Goal: Complete application form

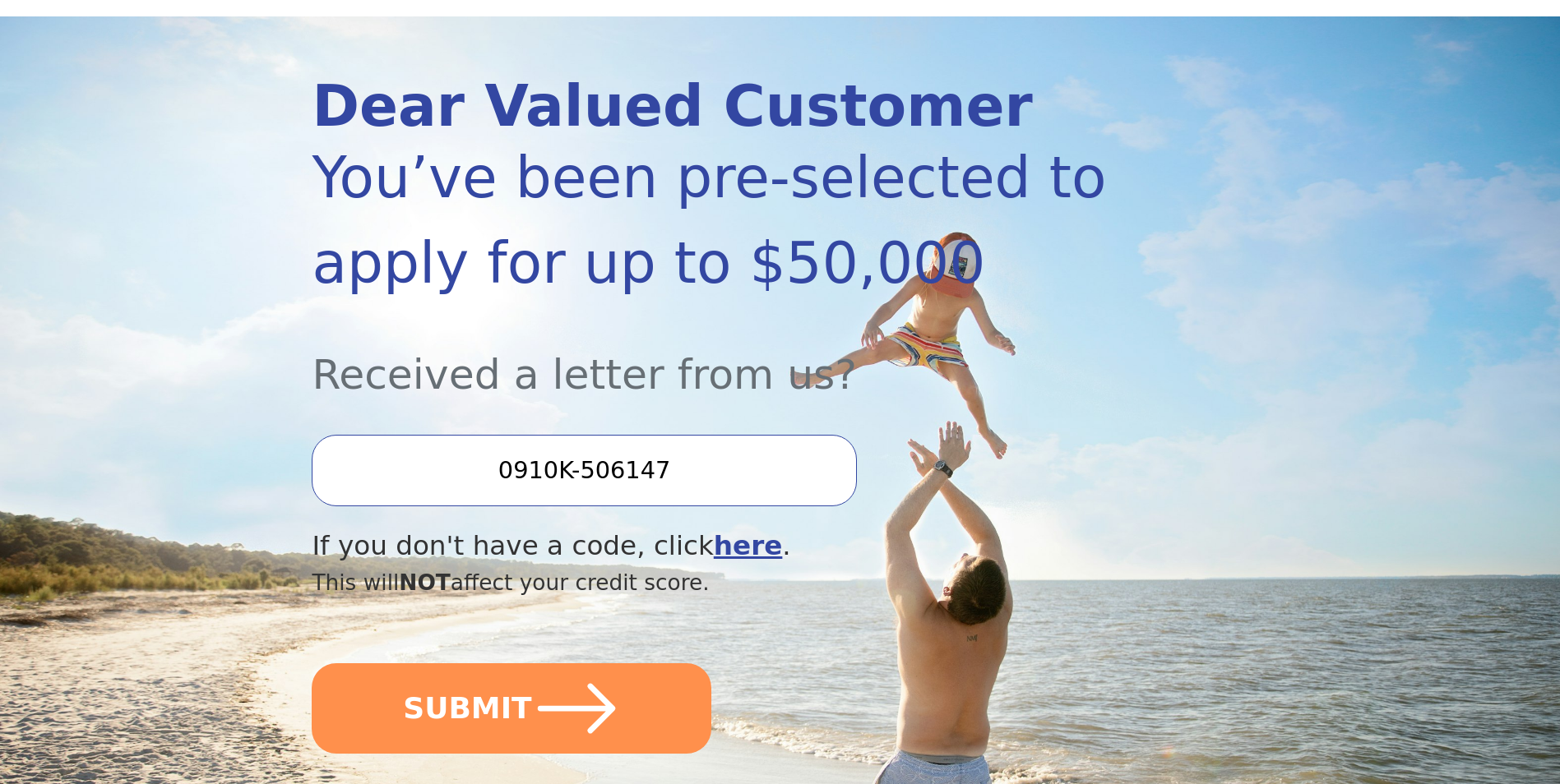
scroll to position [165, 0]
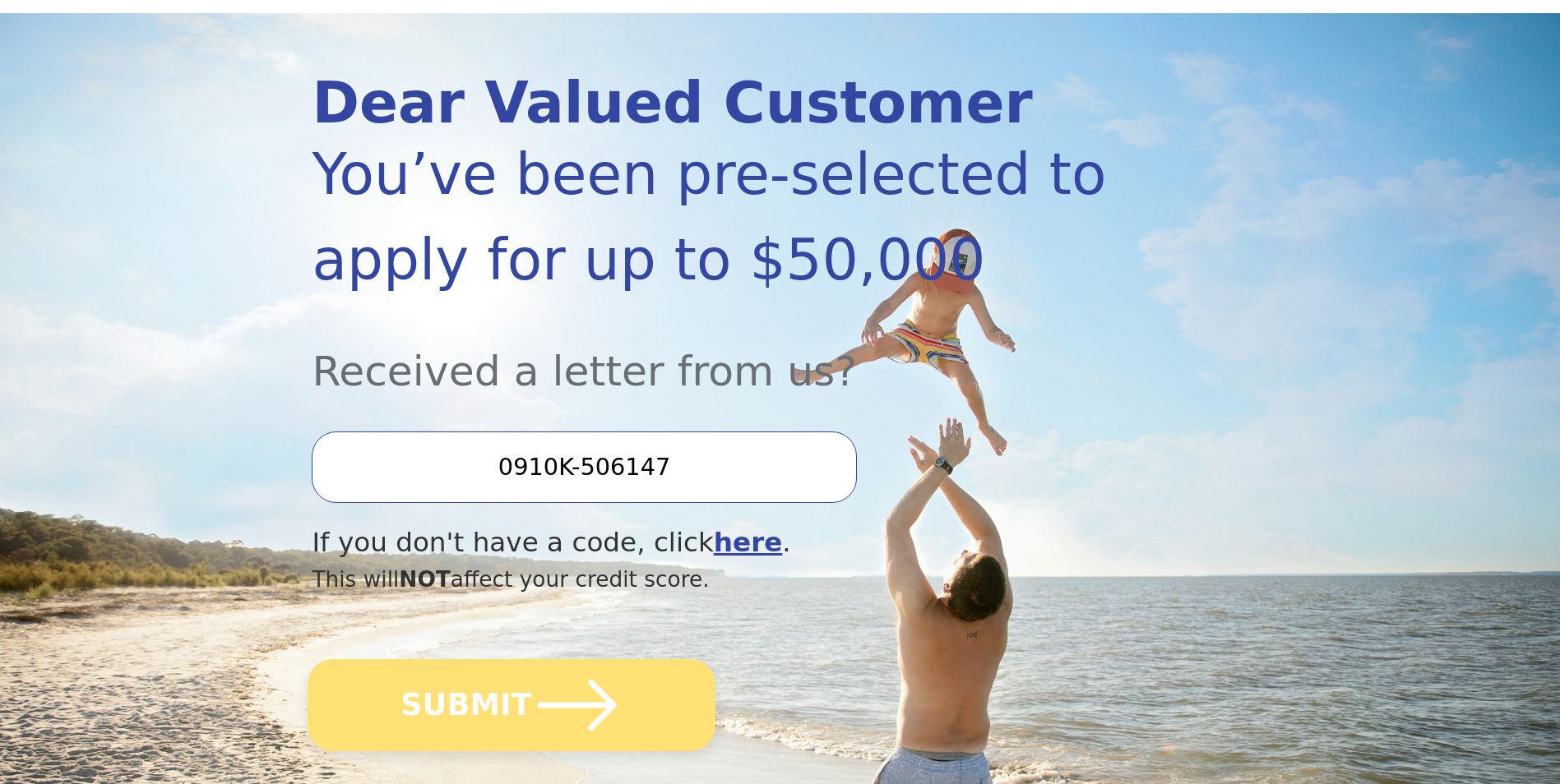
click at [575, 711] on icon "submit" at bounding box center [577, 705] width 91 height 90
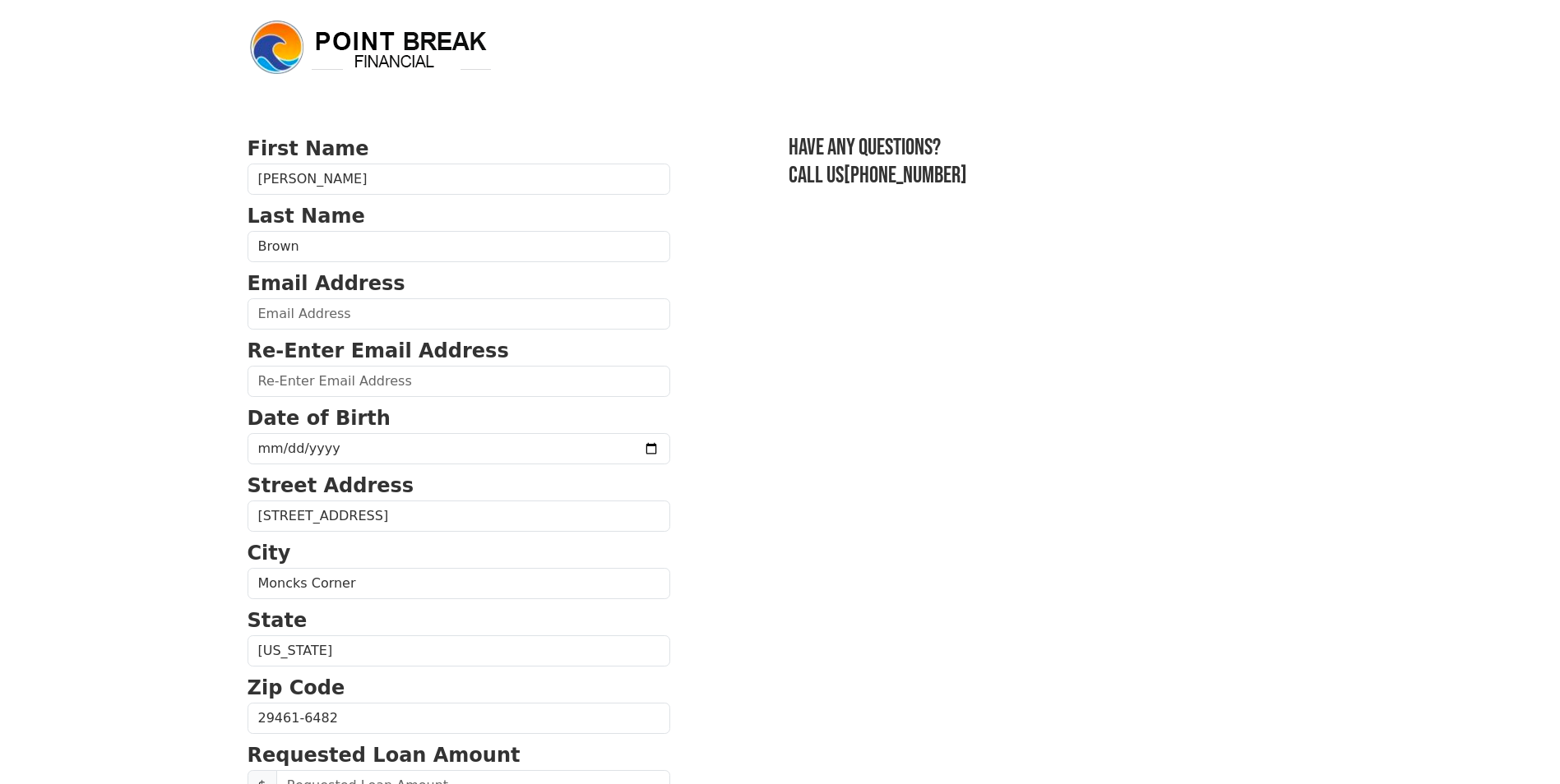
drag, startPoint x: 373, startPoint y: 294, endPoint x: 362, endPoint y: 309, distance: 18.6
click at [362, 310] on div "Email Address" at bounding box center [458, 299] width 422 height 61
click at [362, 315] on input "email" at bounding box center [458, 313] width 422 height 31
type input "colletteb2002@yahoo.com"
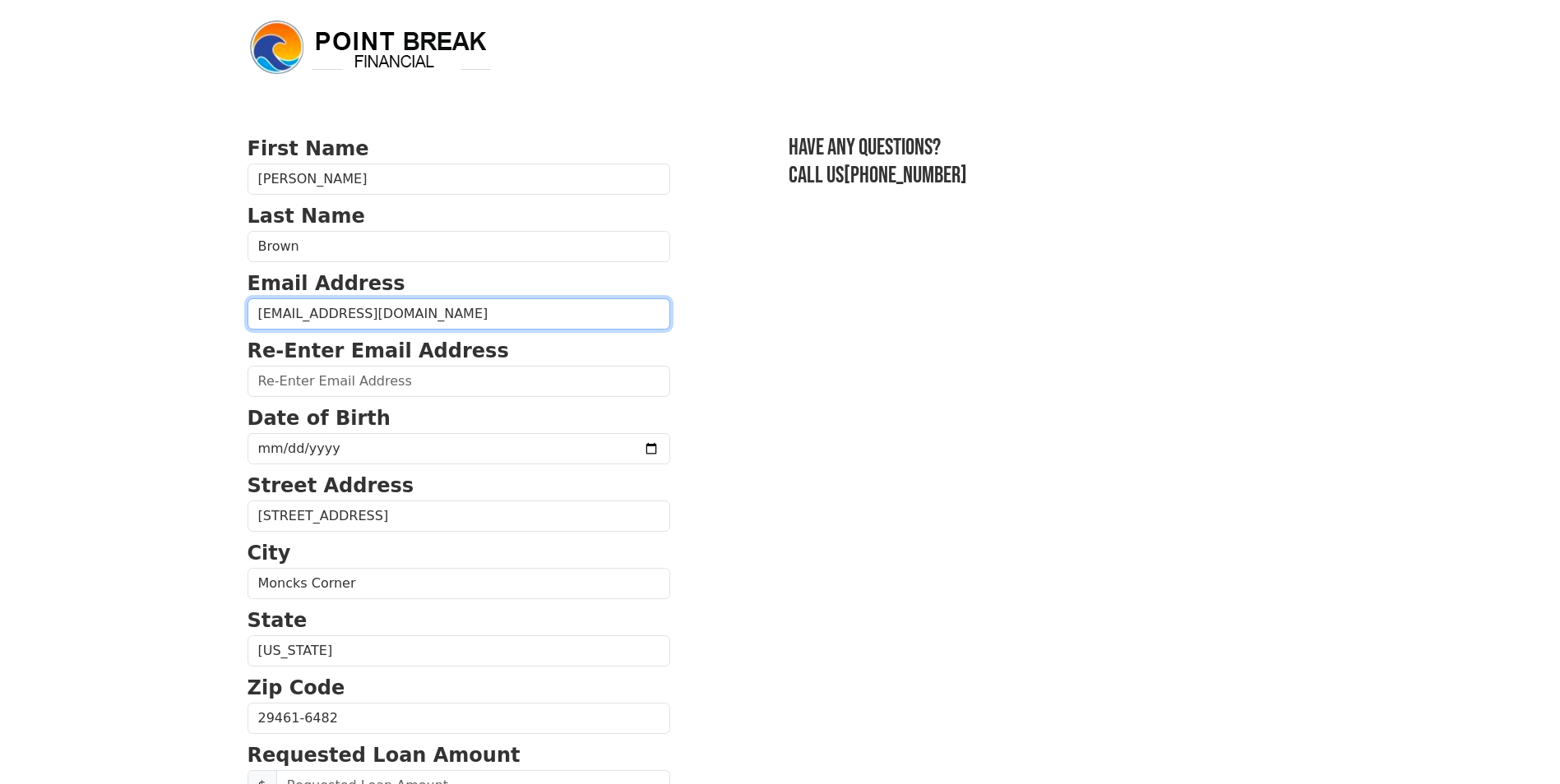
type input "colletteb2002@yahoo.com"
type input "(843) 670-4433"
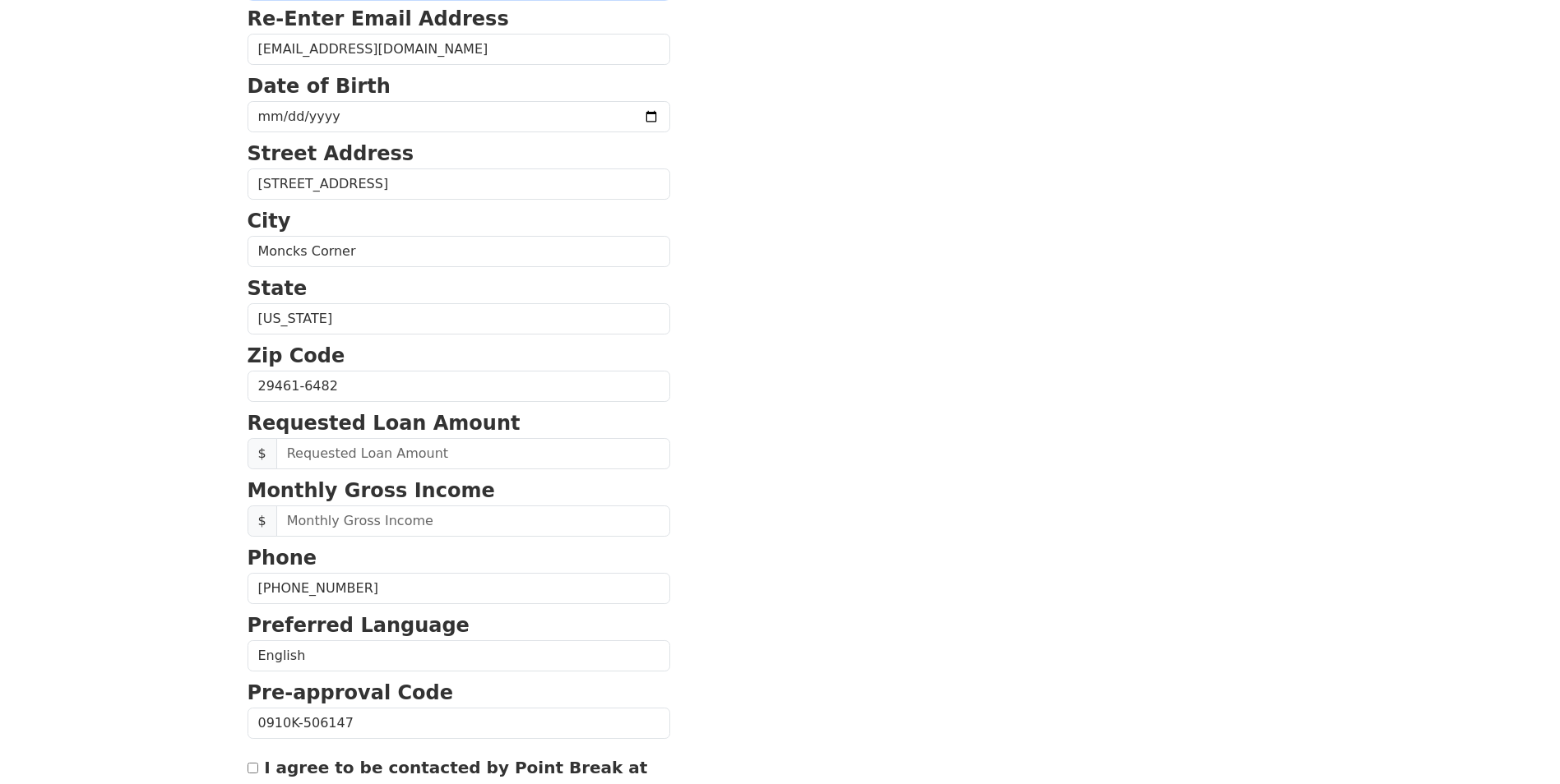
scroll to position [113, 0]
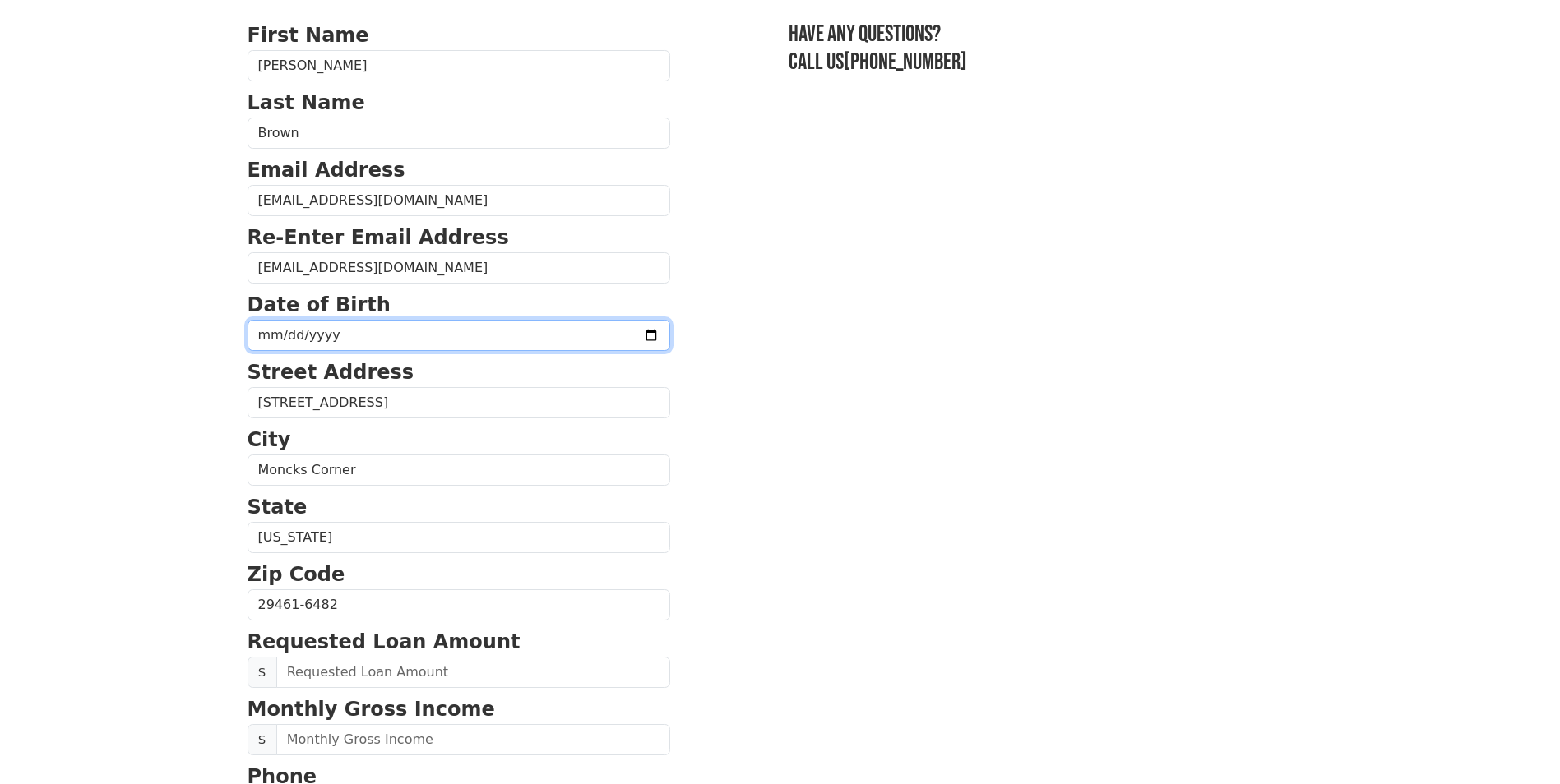
drag, startPoint x: 249, startPoint y: 329, endPoint x: 260, endPoint y: 336, distance: 13.0
click at [253, 332] on input "date" at bounding box center [458, 335] width 422 height 31
type input "1969-08-11"
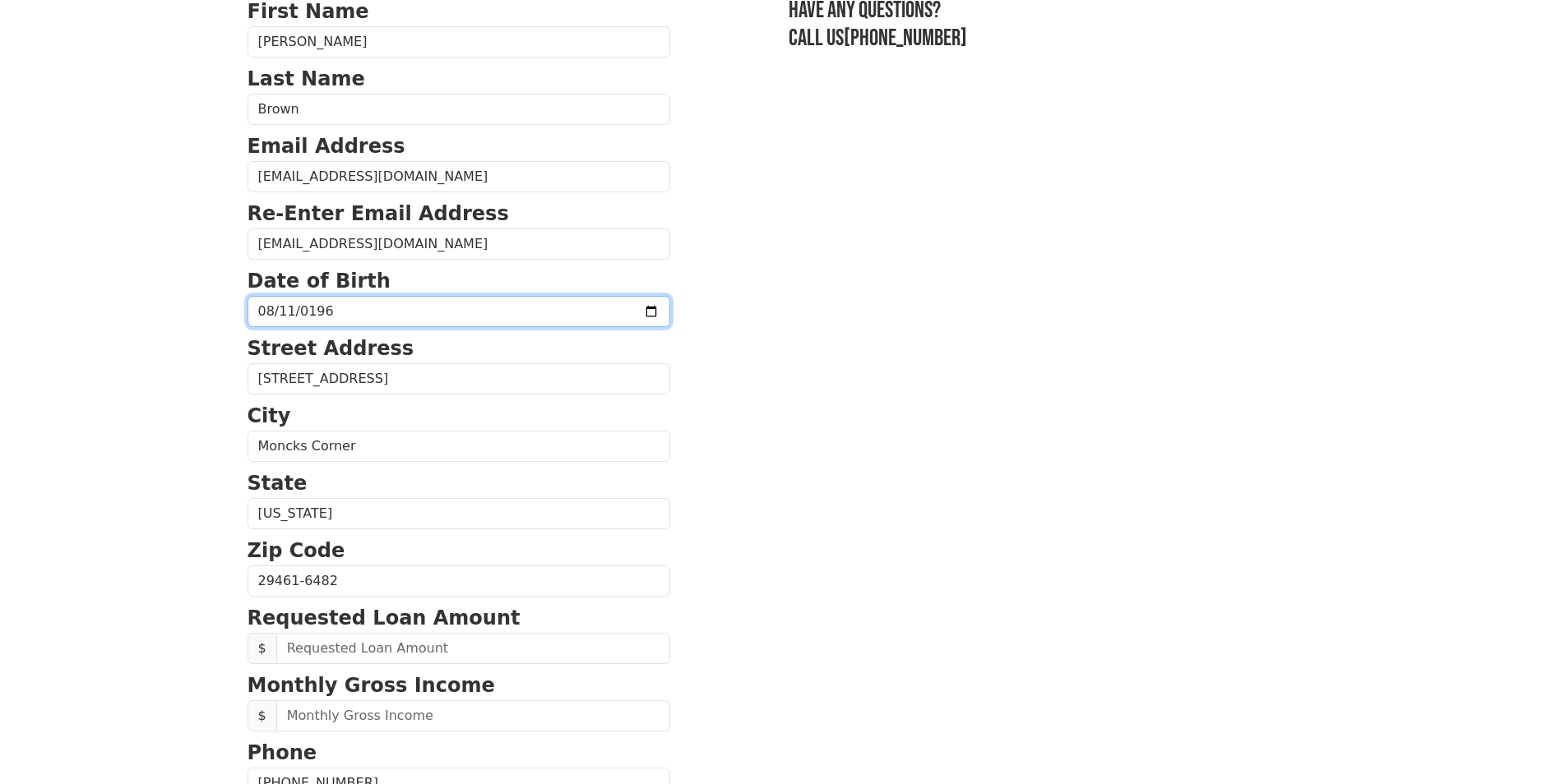
scroll to position [278, 0]
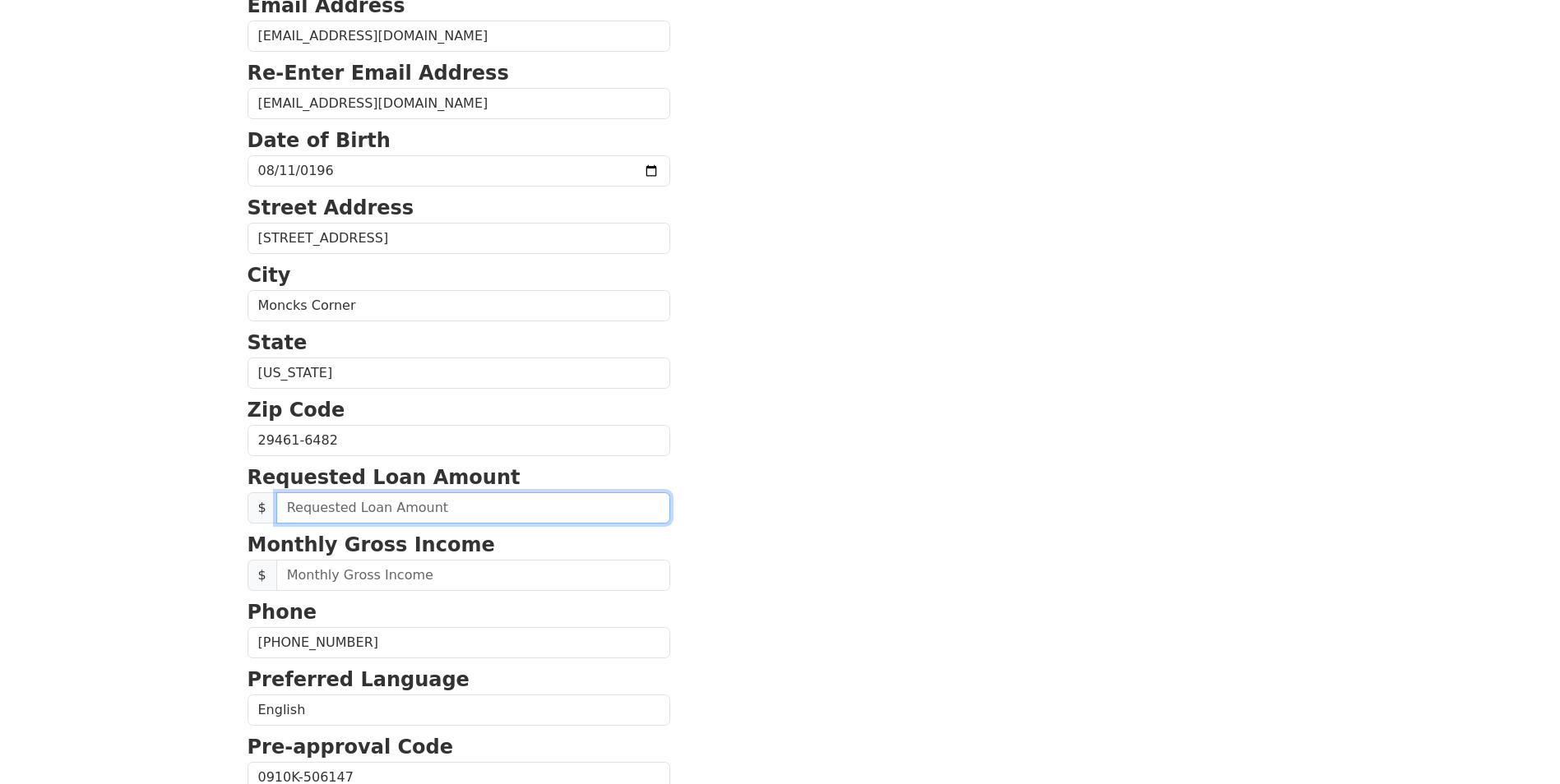
click at [368, 508] on input "text" at bounding box center [473, 508] width 394 height 31
drag, startPoint x: 368, startPoint y: 507, endPoint x: 152, endPoint y: 482, distance: 217.4
click at [152, 482] on body "First Name Collette Last Name Brown Email Address colletteb2002@yahoo.com Re-En…" at bounding box center [780, 113] width 1560 height 784
drag, startPoint x: 518, startPoint y: 509, endPoint x: 0, endPoint y: 411, distance: 527.2
click at [0, 411] on html "First Name Collette Last Name Brown Email Address colletteb2002@yahoo.com Re-En…" at bounding box center [780, 113] width 1560 height 784
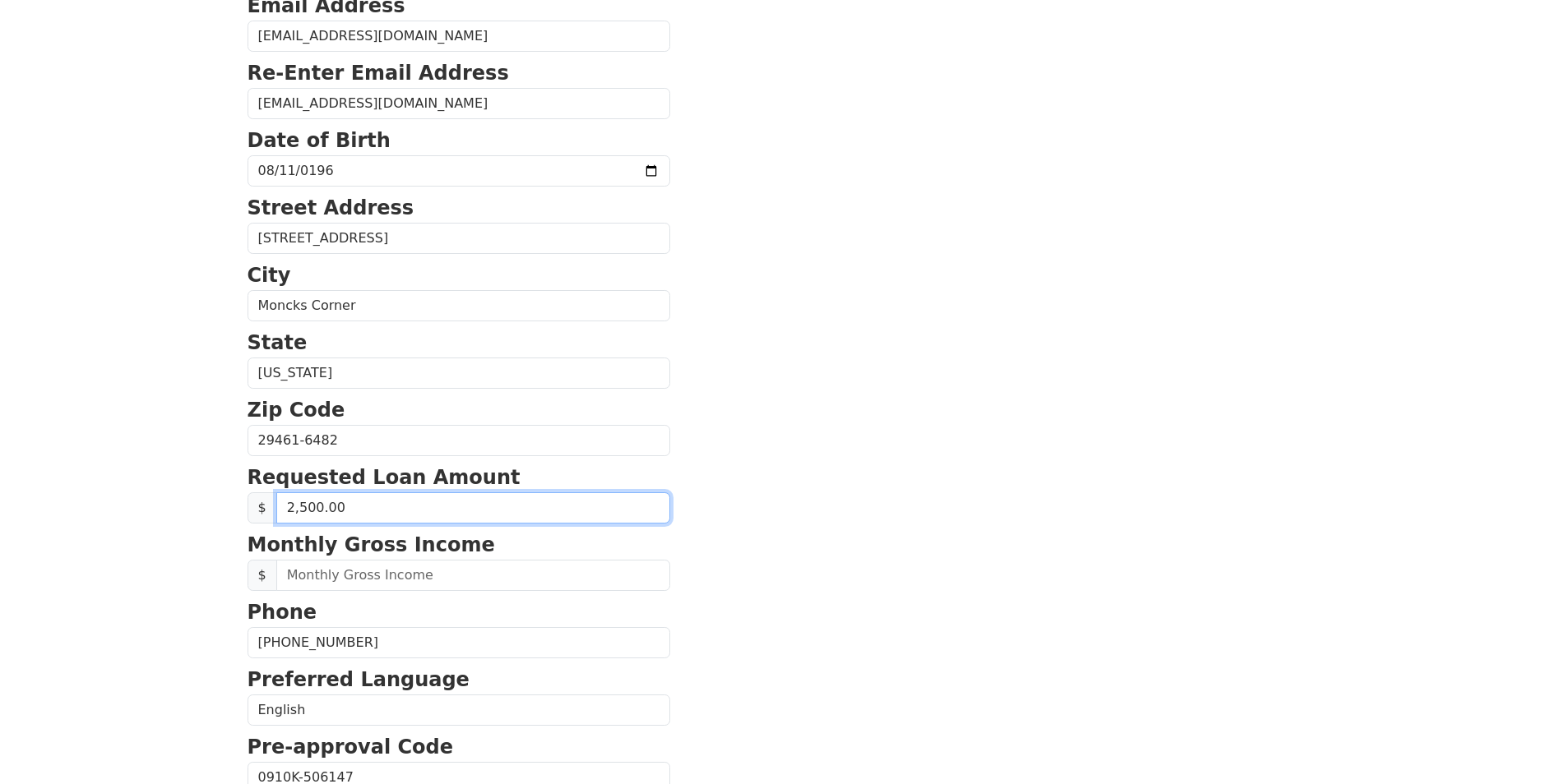
type input "25,000.00"
click at [1178, 345] on section "First Name Collette Last Name Brown Email Address colletteb2002@yahoo.com Re-En…" at bounding box center [780, 442] width 1065 height 1172
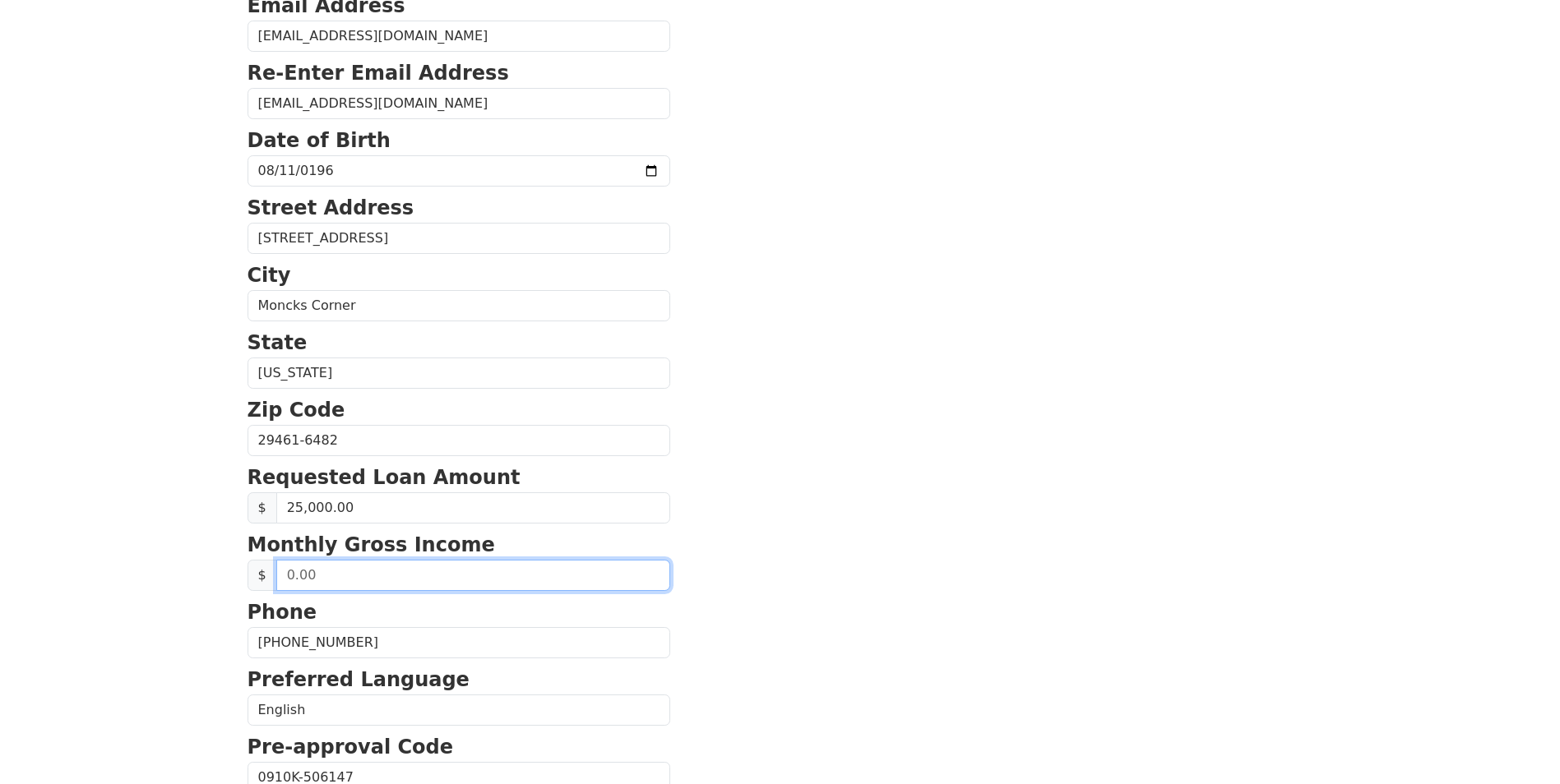
click at [371, 568] on input "text" at bounding box center [473, 575] width 394 height 31
type input "3,200.00"
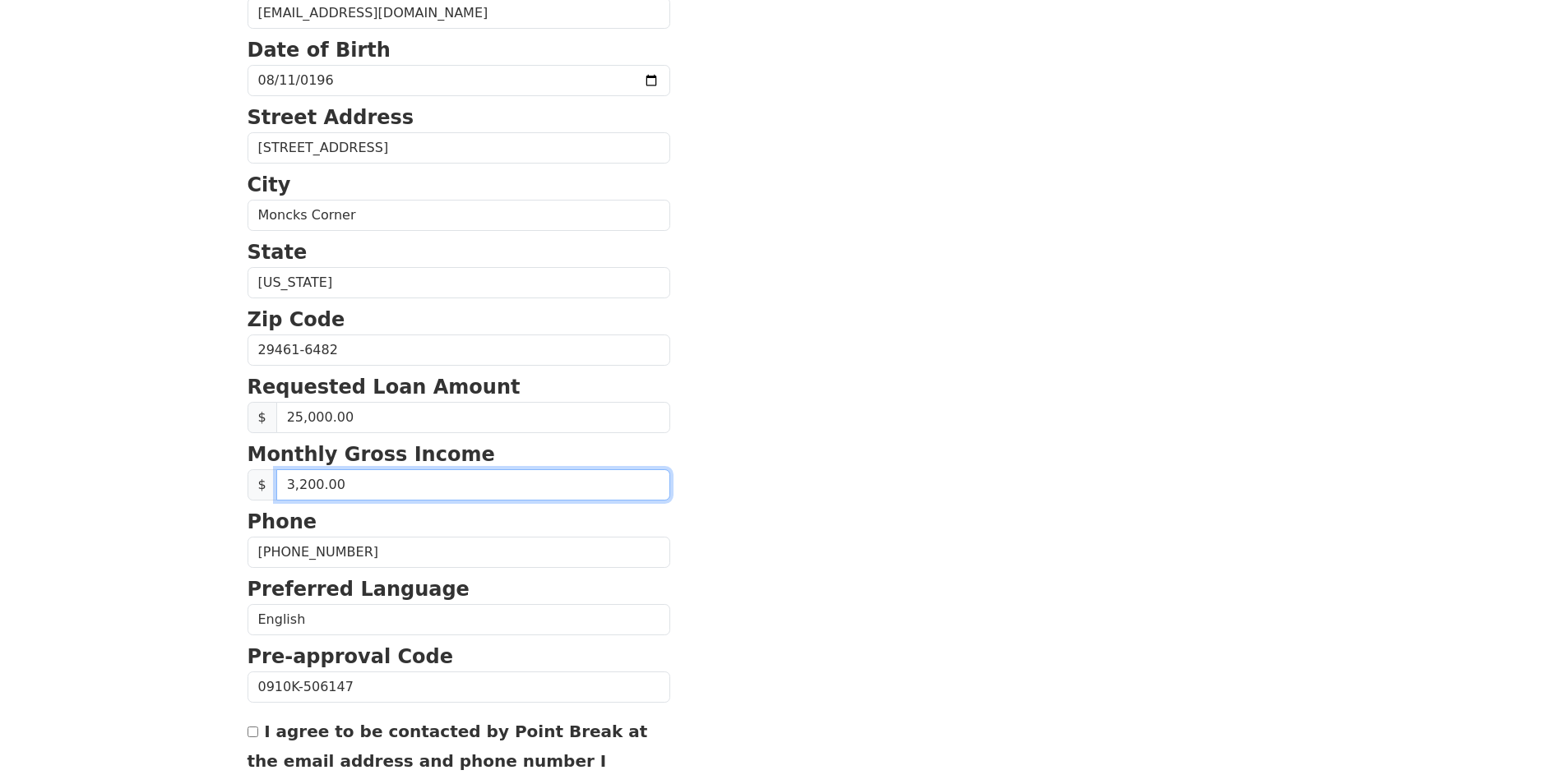
scroll to position [524, 0]
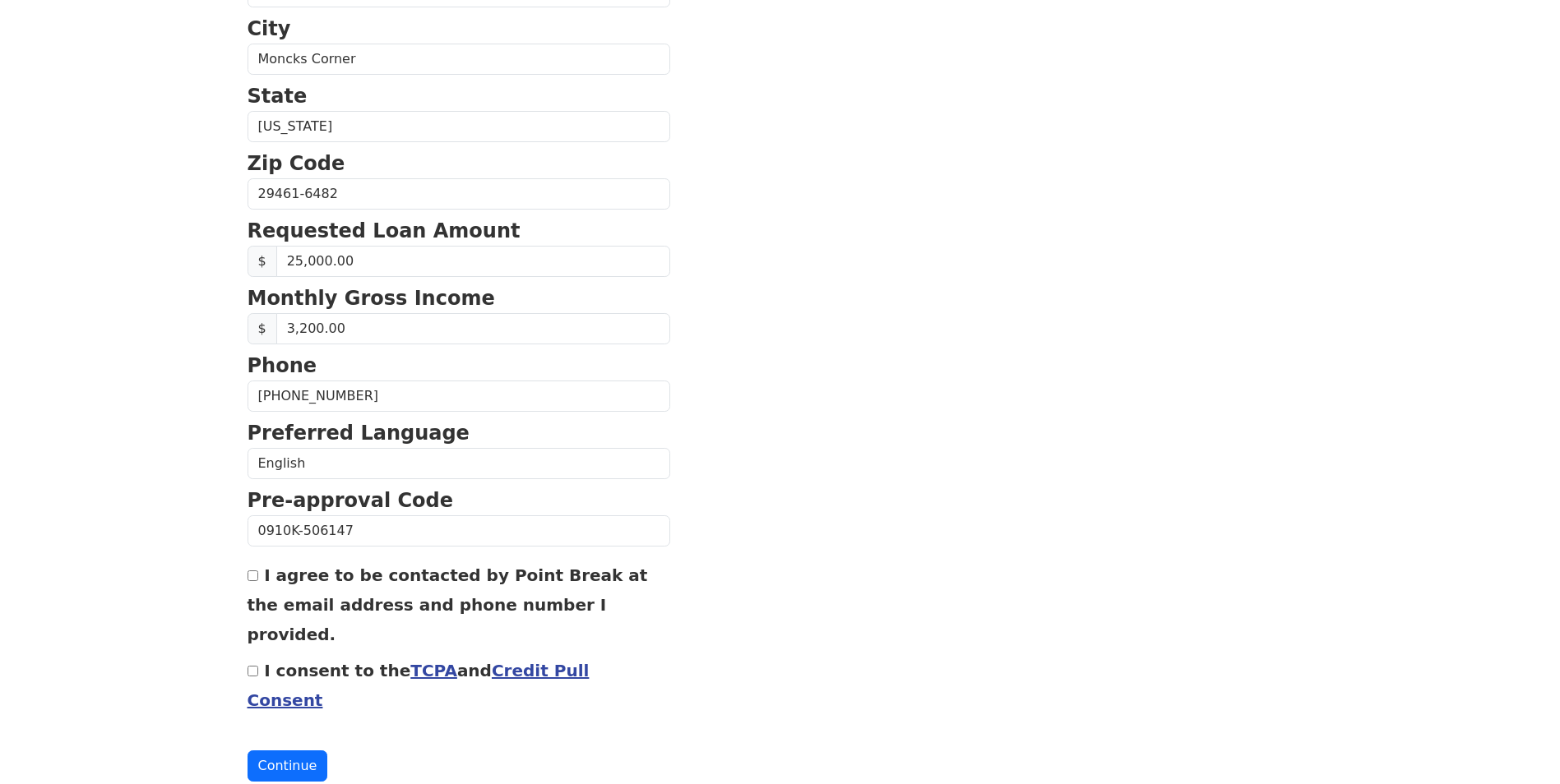
click at [258, 572] on div "I agree to be contacted by Point Break at the email address and phone number I …" at bounding box center [458, 604] width 422 height 89
click at [253, 576] on input "I agree to be contacted by Point Break at the email address and phone number I …" at bounding box center [253, 575] width 10 height 10
checkbox input "true"
click at [256, 666] on input "I consent to the TCPA and Credit Pull Consent" at bounding box center [253, 671] width 10 height 10
checkbox input "true"
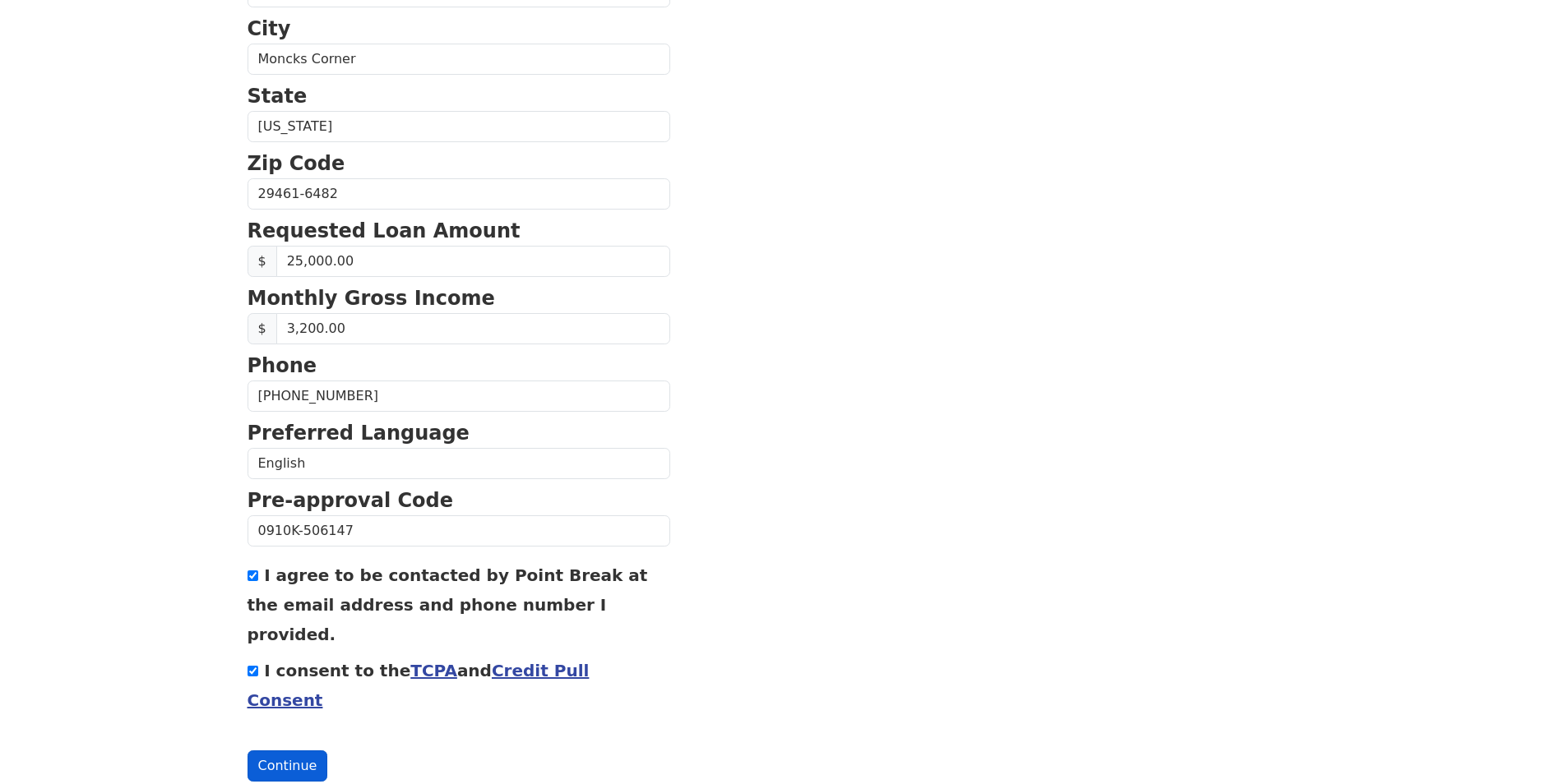
click at [272, 751] on button "Continue" at bounding box center [288, 766] width 81 height 31
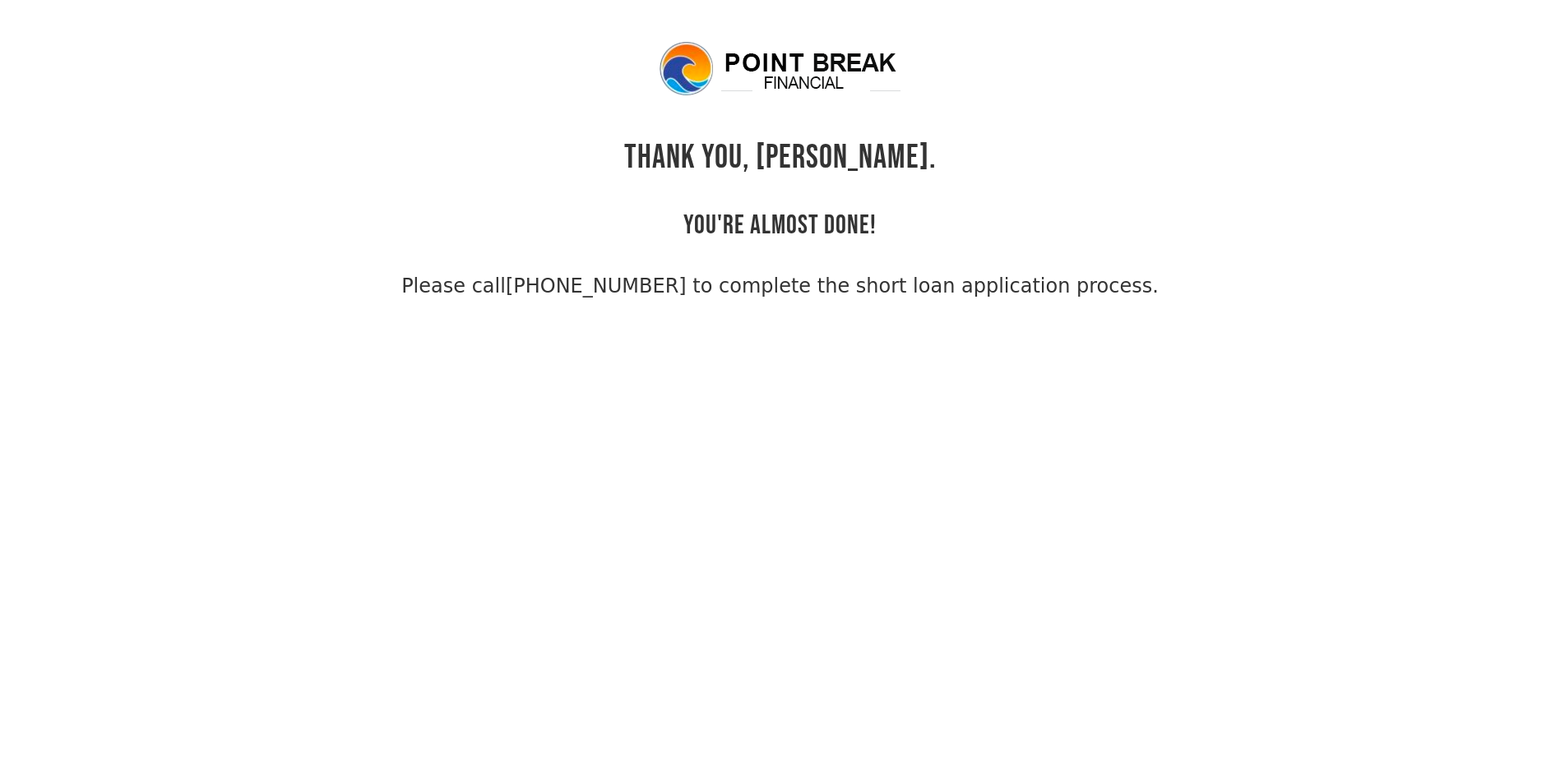
click at [719, 655] on body "THANK YOU, [PERSON_NAME]. YOU'RE ALMOST DONE! Please call [PHONE_NUMBER] to com…" at bounding box center [780, 431] width 1560 height 784
drag, startPoint x: 1113, startPoint y: 290, endPoint x: 1208, endPoint y: 96, distance: 216.0
click at [1133, 247] on div "THANK YOU, [PERSON_NAME]. YOU'RE ALMOST DONE! Please call [PHONE_NUMBER] to com…" at bounding box center [780, 170] width 1065 height 261
